Goal: Task Accomplishment & Management: Manage account settings

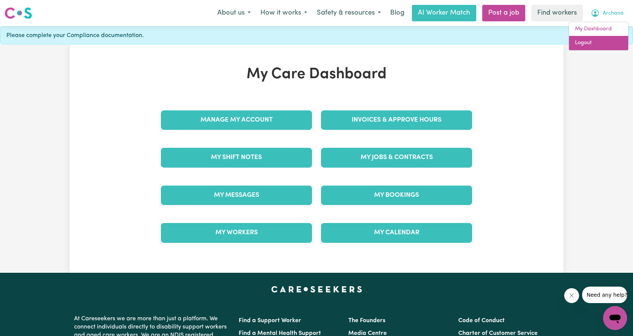
click at [590, 43] on link "Logout" at bounding box center [598, 43] width 59 height 14
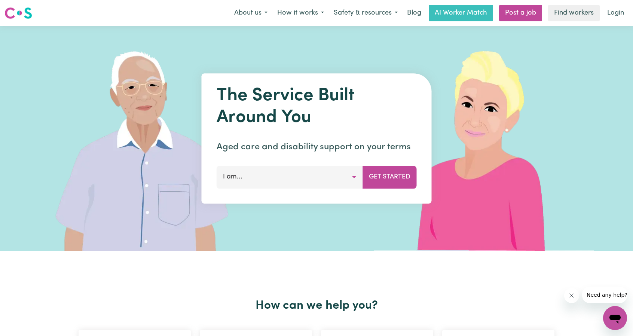
click at [312, 179] on button "I am..." at bounding box center [290, 177] width 146 height 22
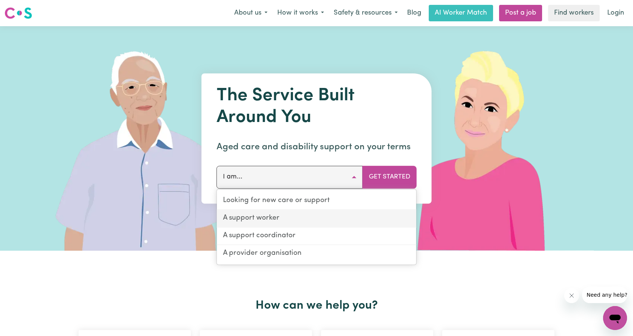
click at [292, 221] on link "A support worker" at bounding box center [317, 219] width 200 height 18
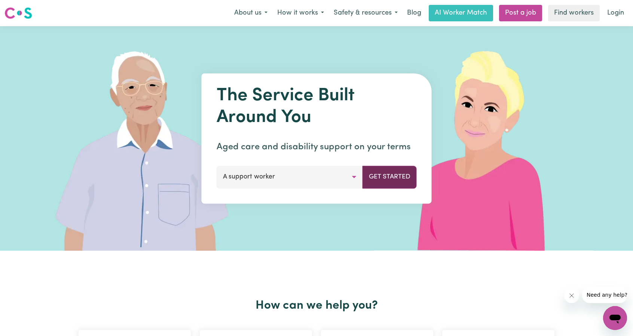
click at [408, 171] on button "Get Started" at bounding box center [390, 177] width 54 height 22
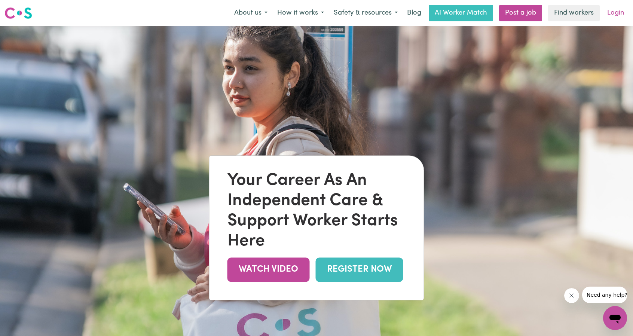
click at [616, 10] on link "Login" at bounding box center [616, 13] width 26 height 16
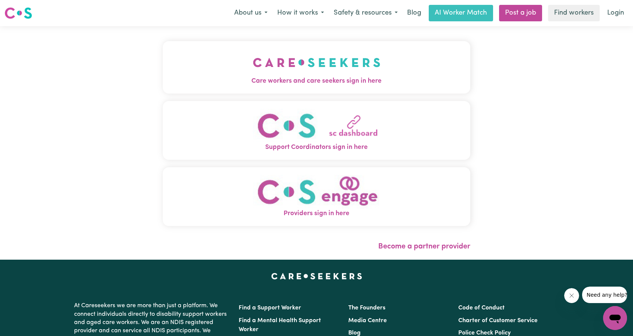
click at [367, 67] on img "Care workers and care seekers sign in here" at bounding box center [317, 63] width 128 height 28
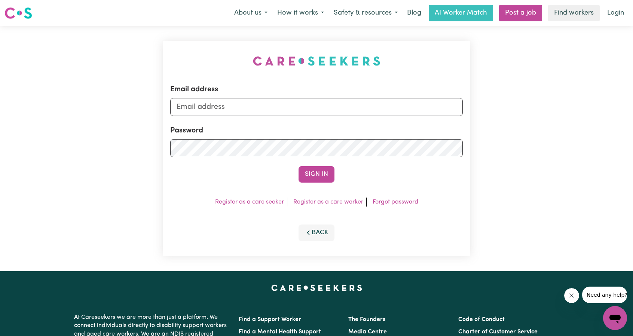
click at [377, 98] on div "Email address" at bounding box center [316, 100] width 293 height 32
click at [363, 104] on input "Email address" at bounding box center [316, 107] width 293 height 18
drag, startPoint x: 216, startPoint y: 106, endPoint x: 382, endPoint y: 131, distance: 168.0
click at [390, 127] on form "Email address [EMAIL_ADDRESS][PERSON_NAME][DOMAIN_NAME] Password Sign In" at bounding box center [316, 133] width 293 height 99
type input "[EMAIL_ADDRESS][DOMAIN_NAME]"
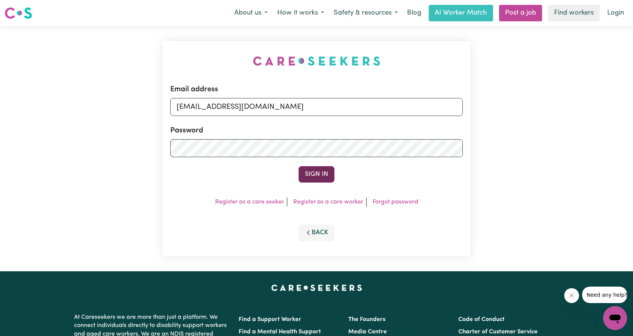
click at [306, 169] on button "Sign In" at bounding box center [317, 174] width 36 height 16
